Goal: Navigation & Orientation: Find specific page/section

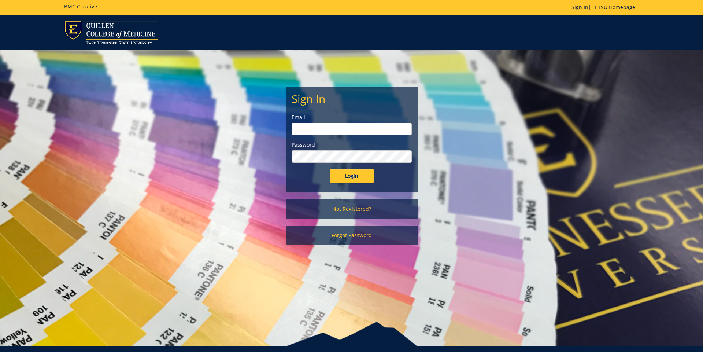
type input "ares@etsu.edu"
click at [355, 178] on input "Login" at bounding box center [352, 175] width 44 height 15
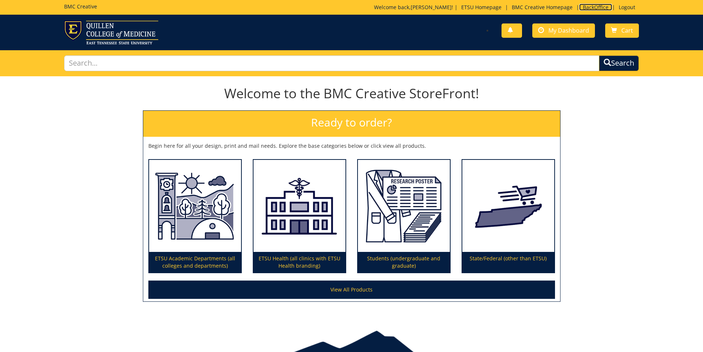
click at [597, 8] on link "BackOffice" at bounding box center [595, 7] width 33 height 7
